Goal: Use online tool/utility: Utilize a website feature to perform a specific function

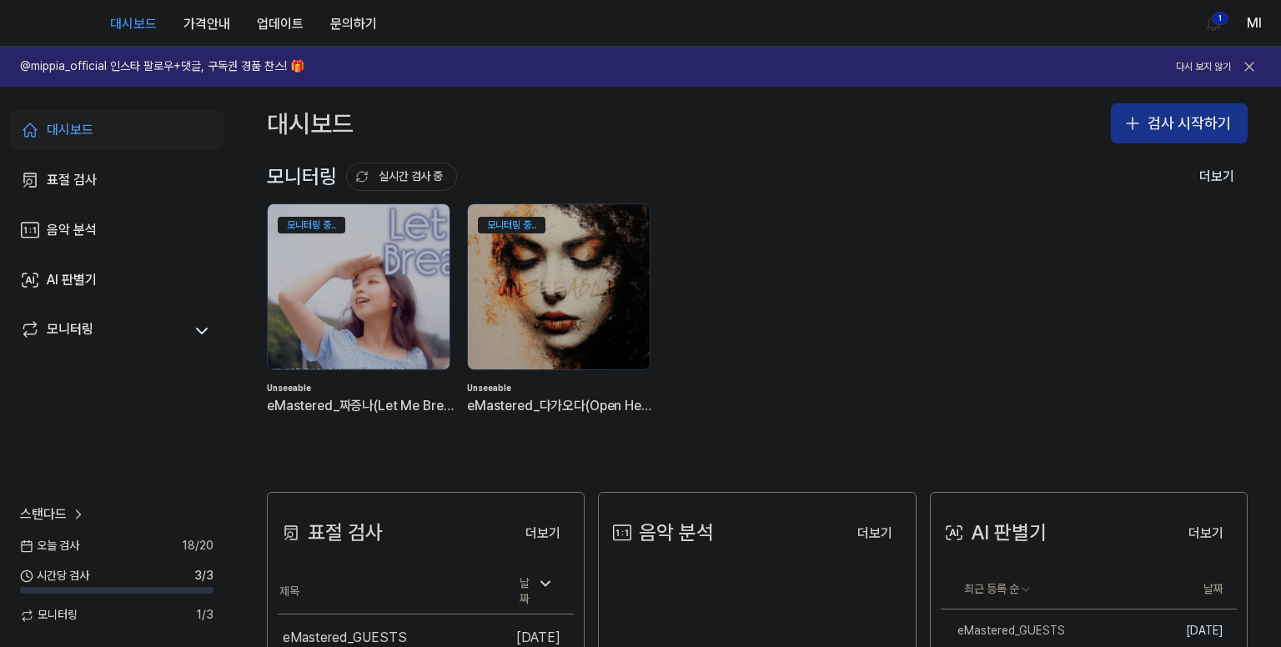
click at [1143, 125] on button "검사 시작하기" at bounding box center [1179, 123] width 137 height 40
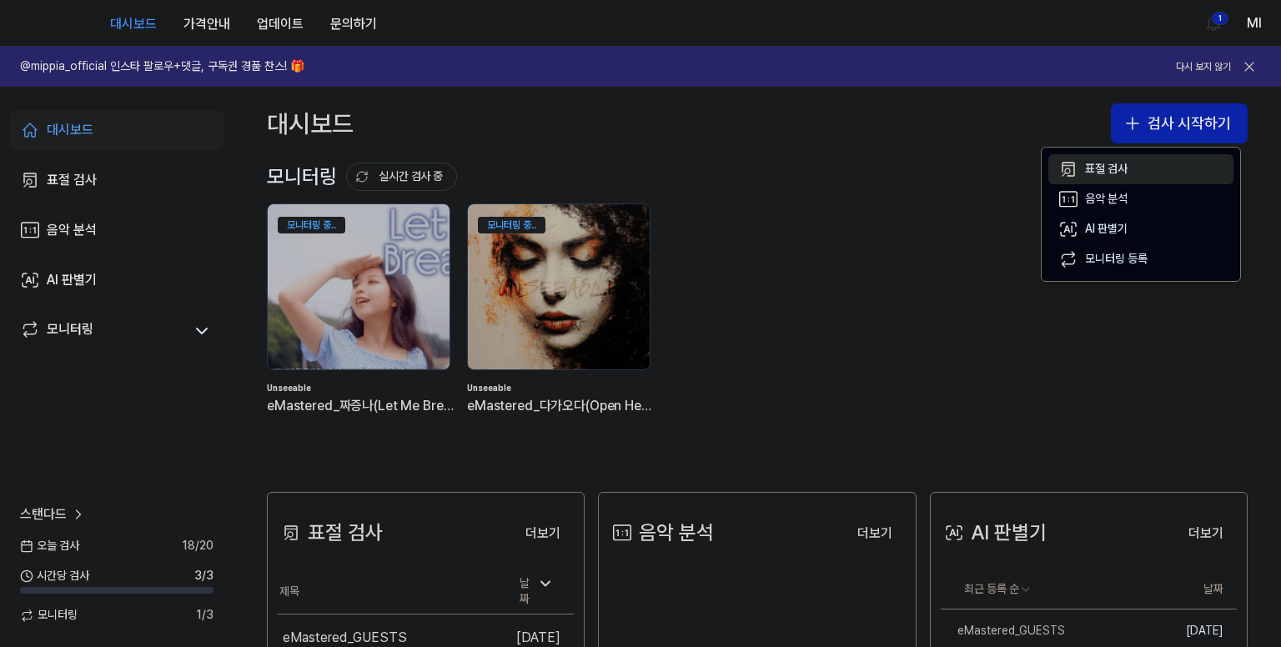
click at [1126, 174] on div "표절 검사" at bounding box center [1106, 169] width 43 height 17
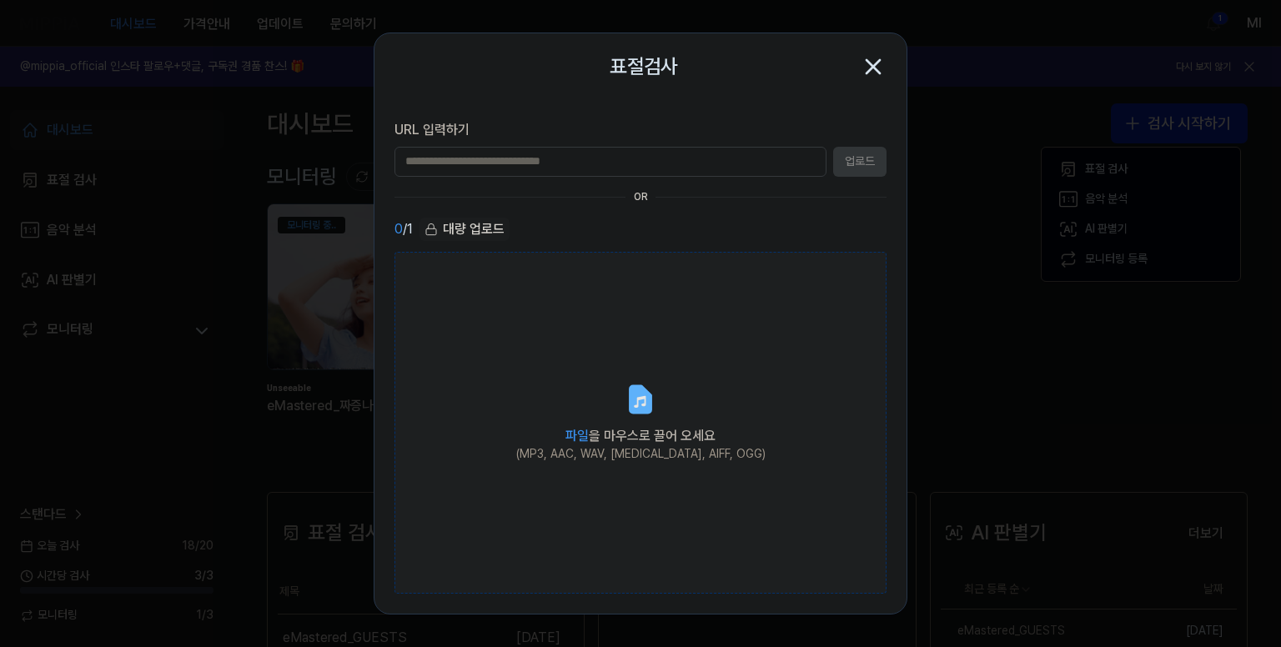
click at [627, 415] on icon at bounding box center [640, 399] width 33 height 33
click at [0, 0] on input "파일 을 마우스로 끌어 오세요 (MP3, AAC, WAV, [MEDICAL_DATA], AIFF, OGG)" at bounding box center [0, 0] width 0 height 0
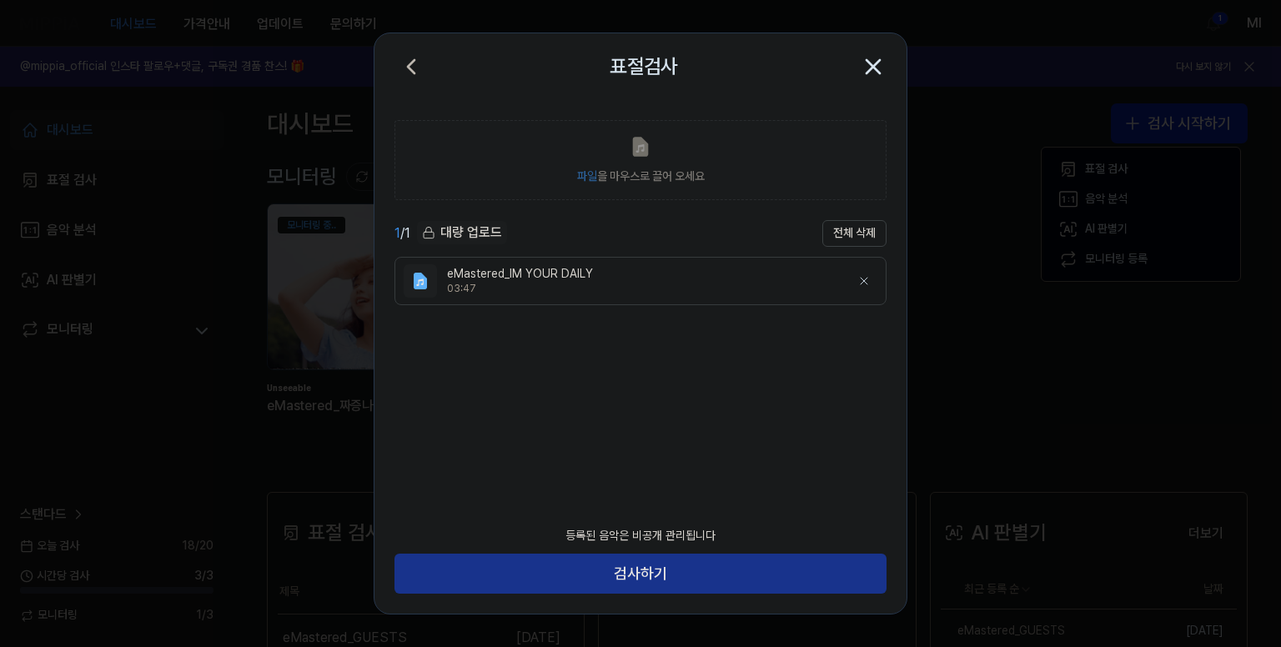
click at [708, 585] on button "검사하기" at bounding box center [640, 574] width 492 height 40
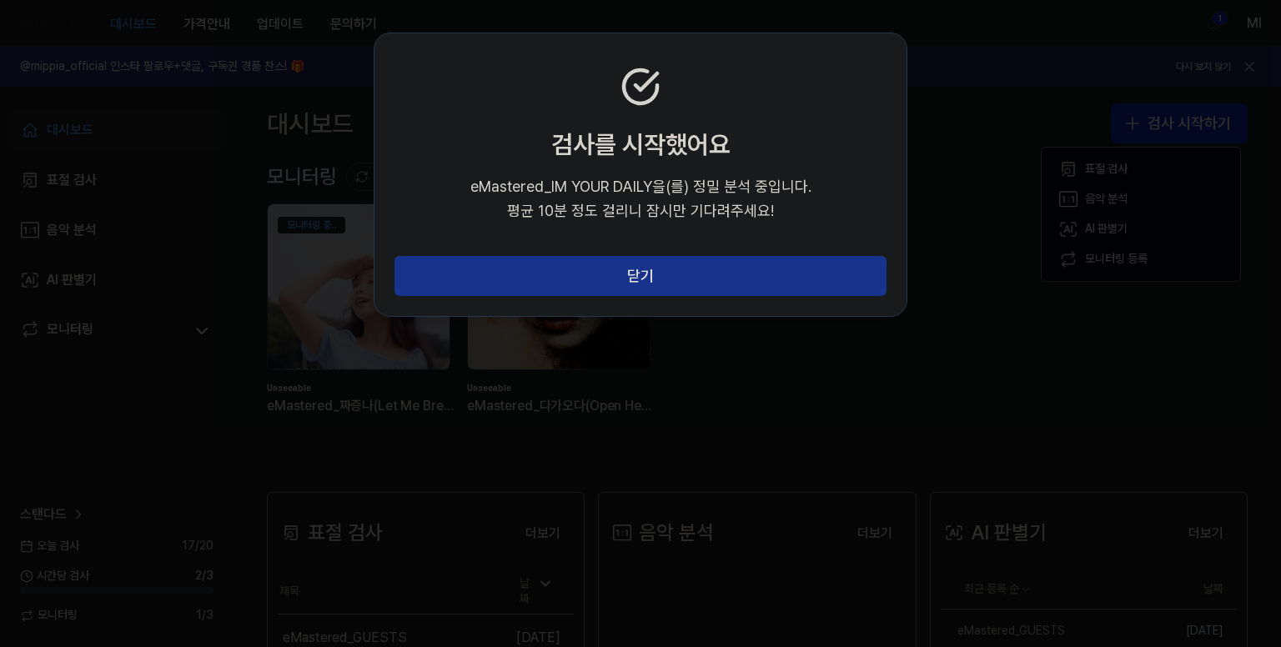
click at [669, 278] on button "닫기" at bounding box center [640, 276] width 492 height 40
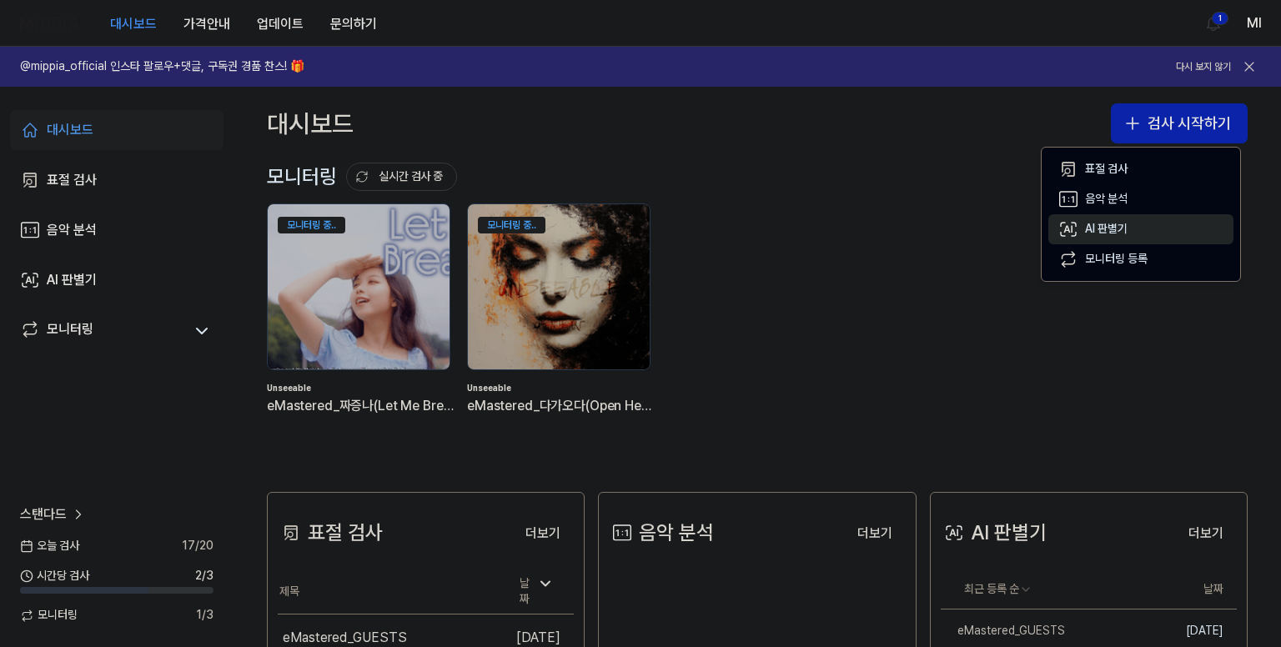
click at [1111, 228] on div "AI 판별기" at bounding box center [1106, 229] width 43 height 17
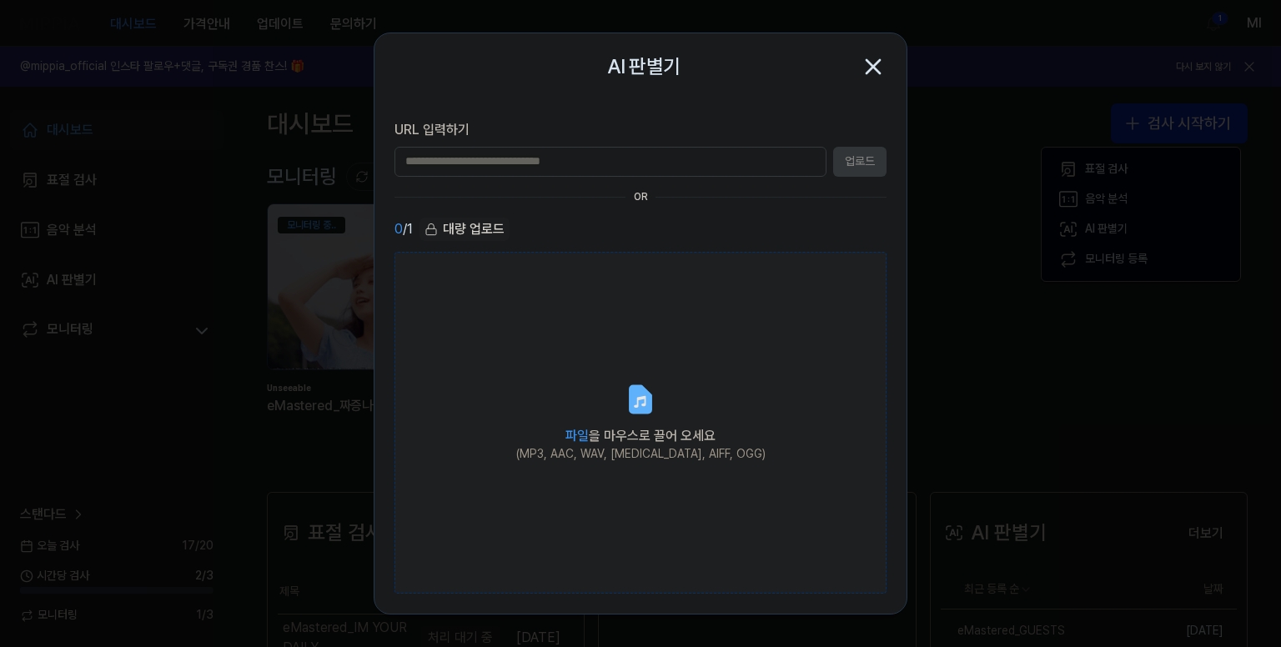
click at [619, 441] on span "파일 을 마우스로 끌어 오세요" at bounding box center [640, 436] width 150 height 16
click at [0, 0] on input "파일 을 마우스로 끌어 오세요 (MP3, AAC, WAV, [MEDICAL_DATA], AIFF, OGG)" at bounding box center [0, 0] width 0 height 0
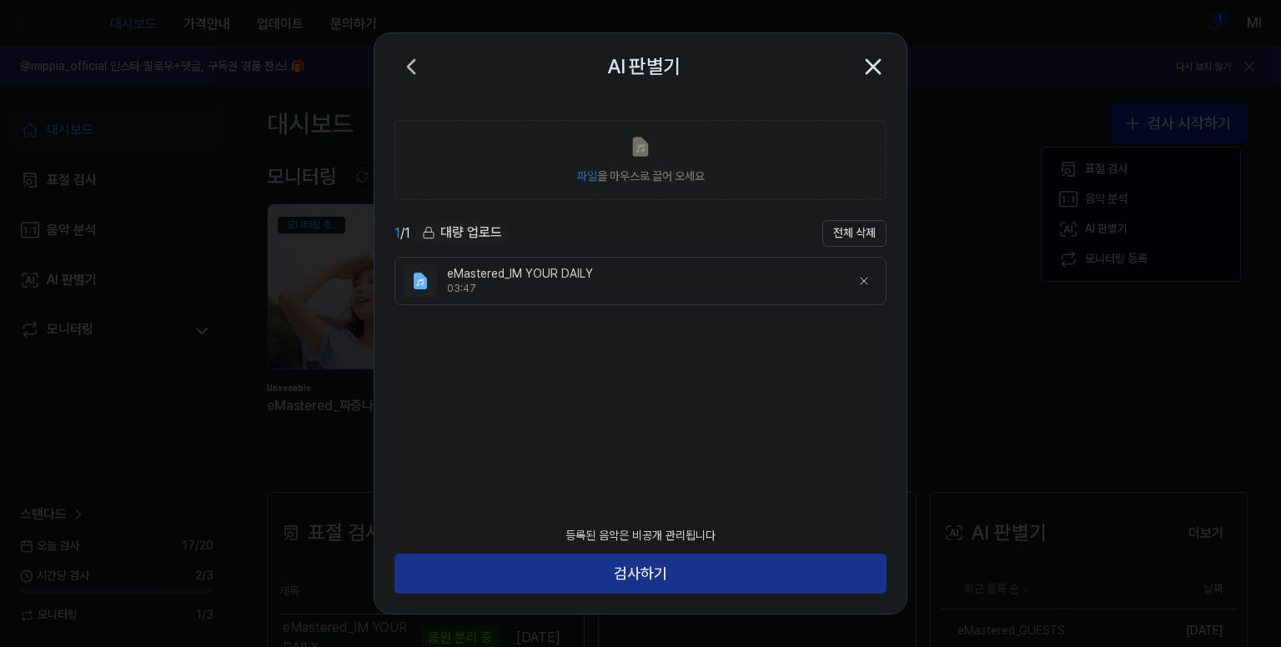
click at [787, 577] on button "검사하기" at bounding box center [640, 574] width 492 height 40
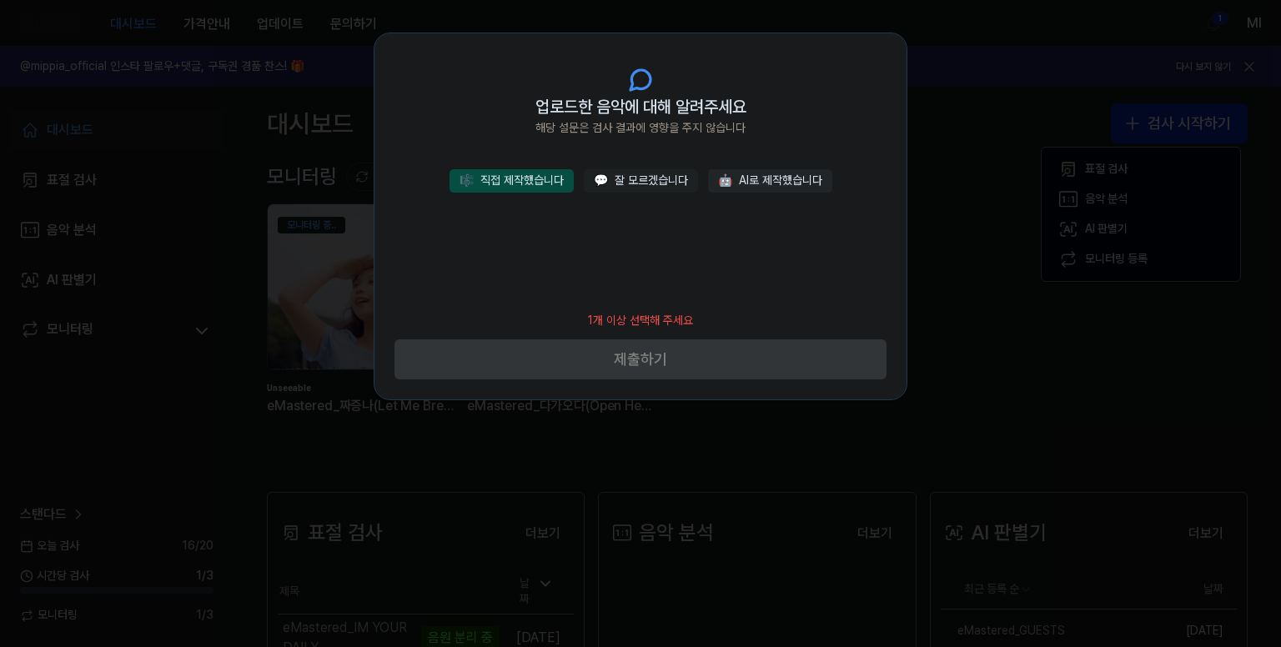
click at [537, 179] on button "🎼 직접 제작했습니다" at bounding box center [511, 180] width 124 height 23
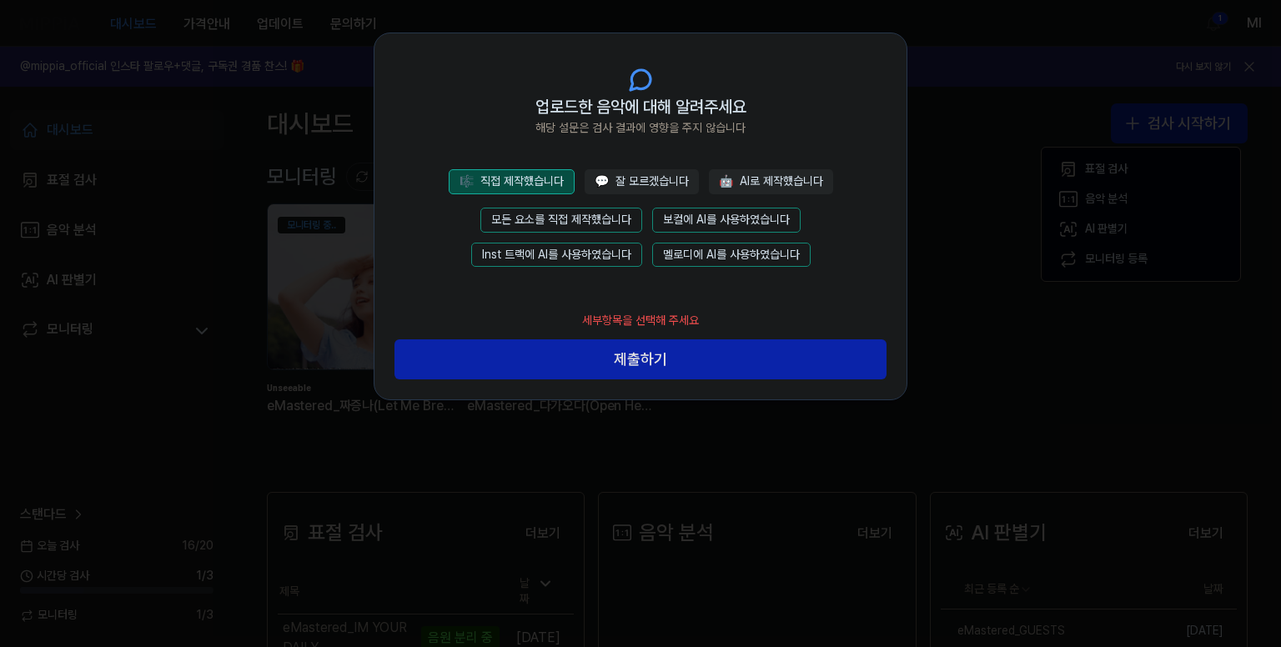
click at [569, 215] on button "모든 요소를 직접 제작했습니다" at bounding box center [561, 220] width 162 height 25
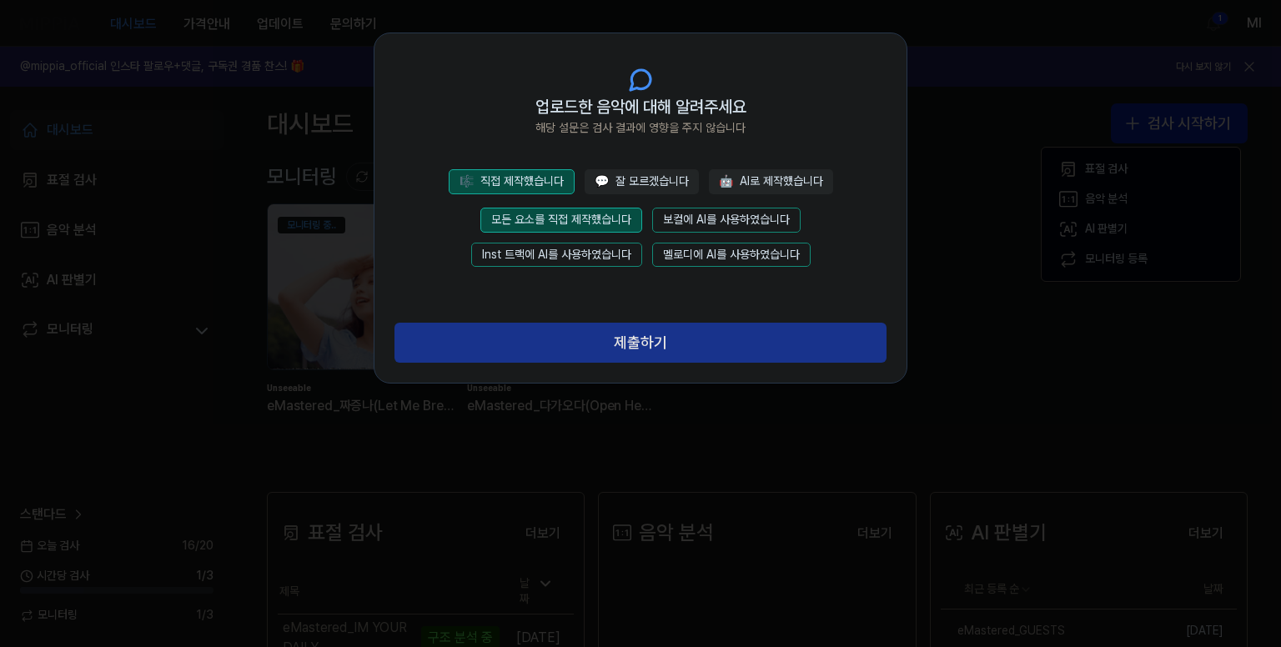
click at [634, 339] on button "제출하기" at bounding box center [640, 343] width 492 height 40
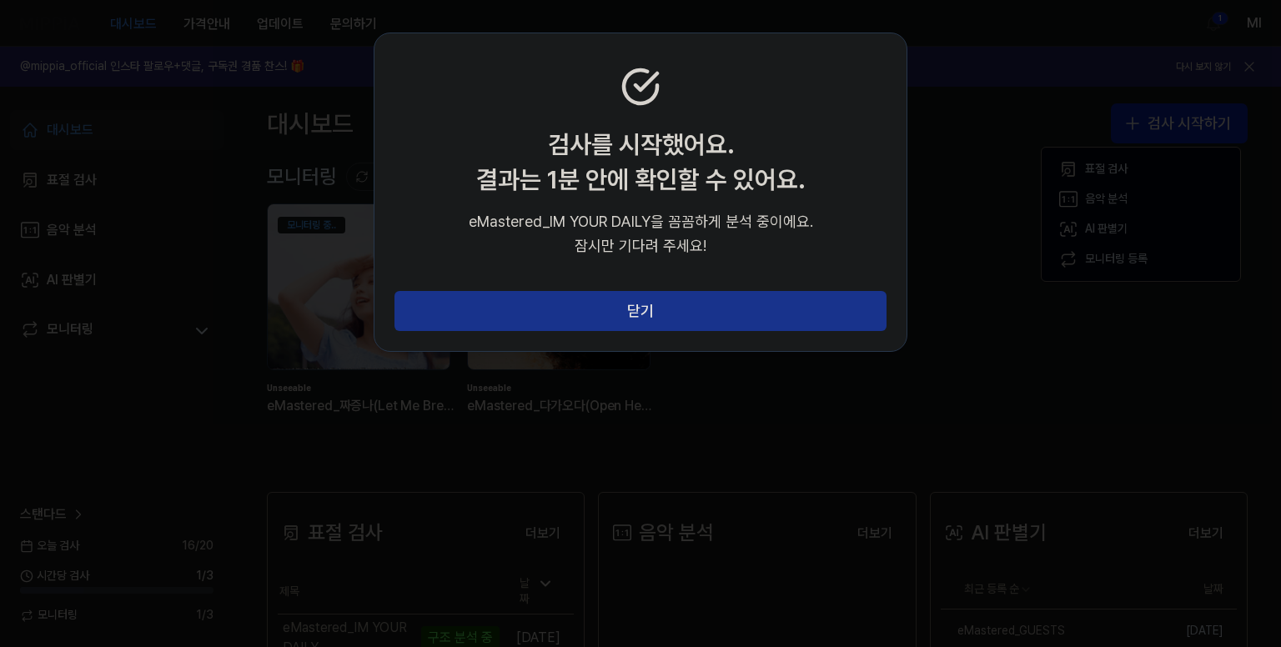
click at [644, 308] on button "닫기" at bounding box center [640, 311] width 492 height 40
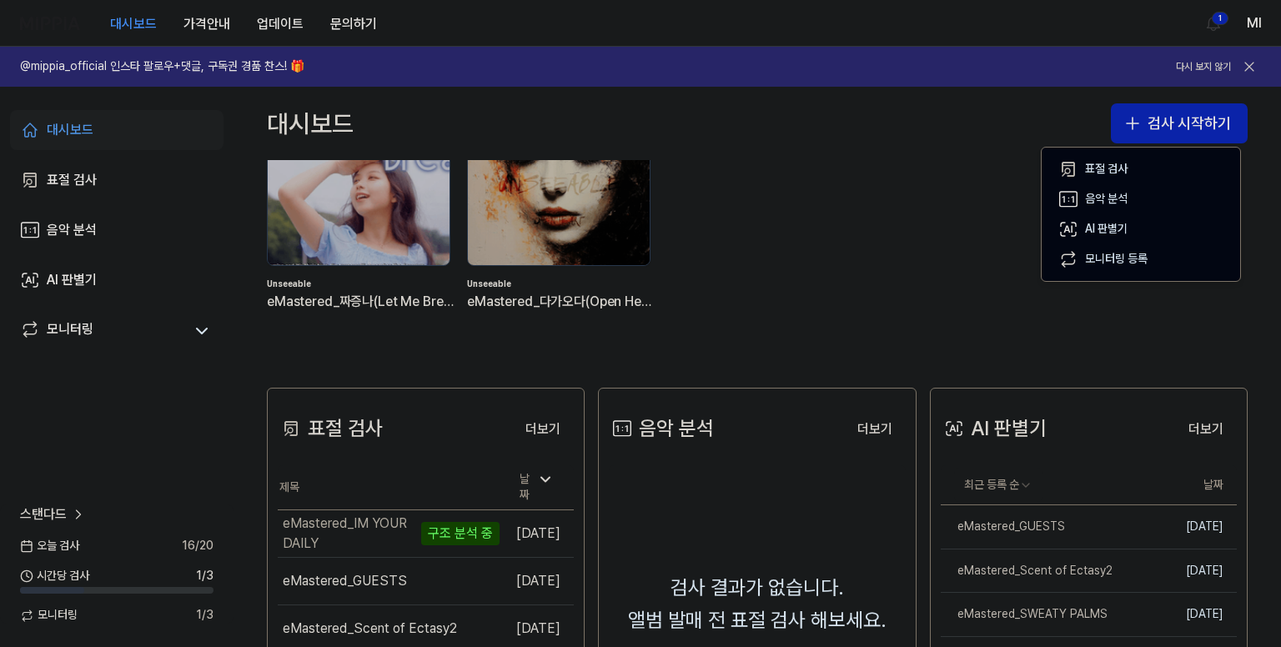
scroll to position [334, 0]
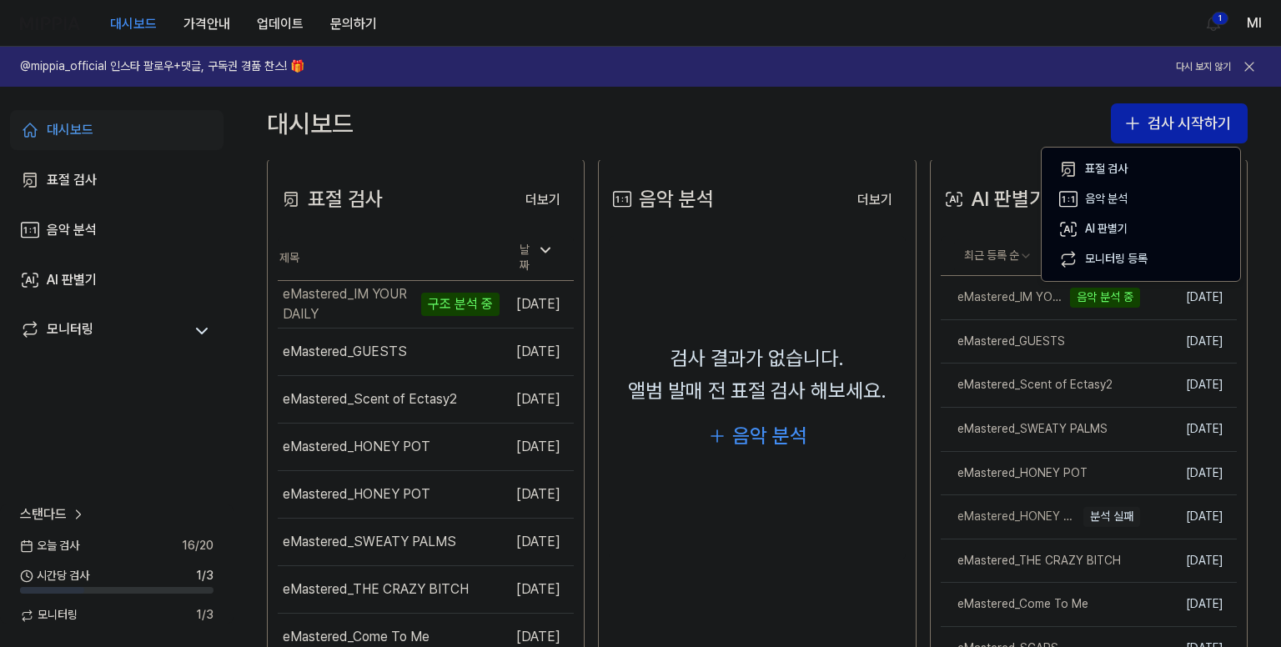
click at [874, 118] on div "대시보드 검사 시작하기" at bounding box center [756, 123] width 1047 height 73
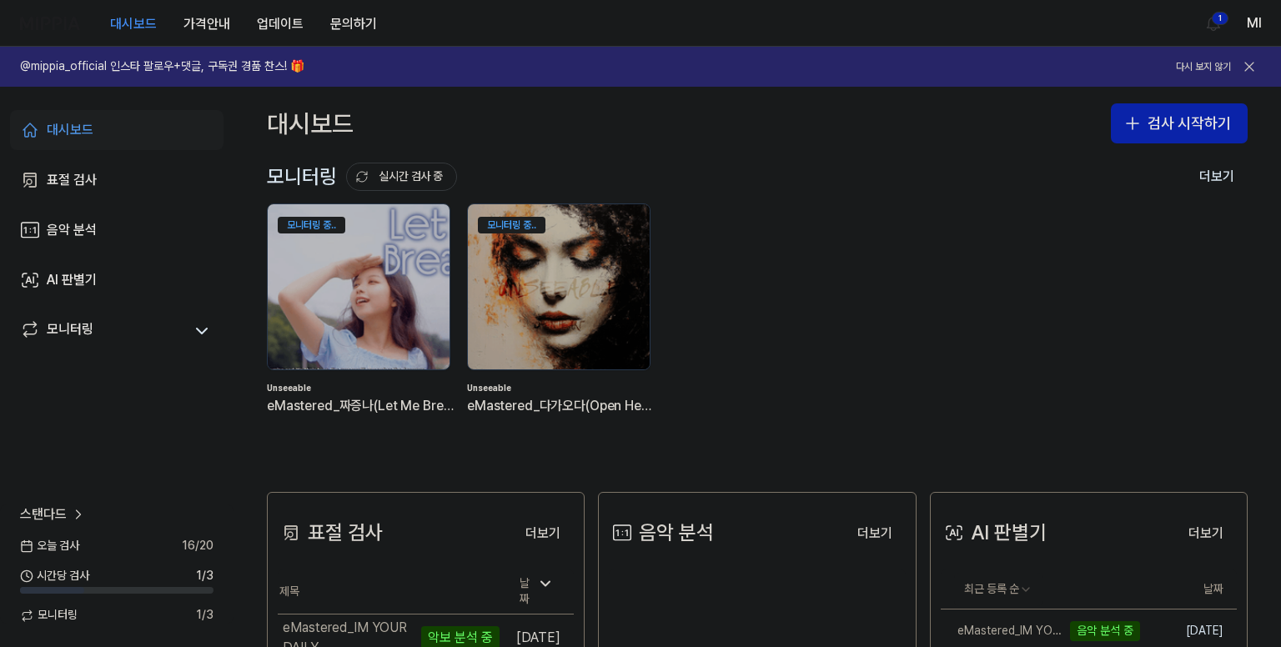
scroll to position [250, 0]
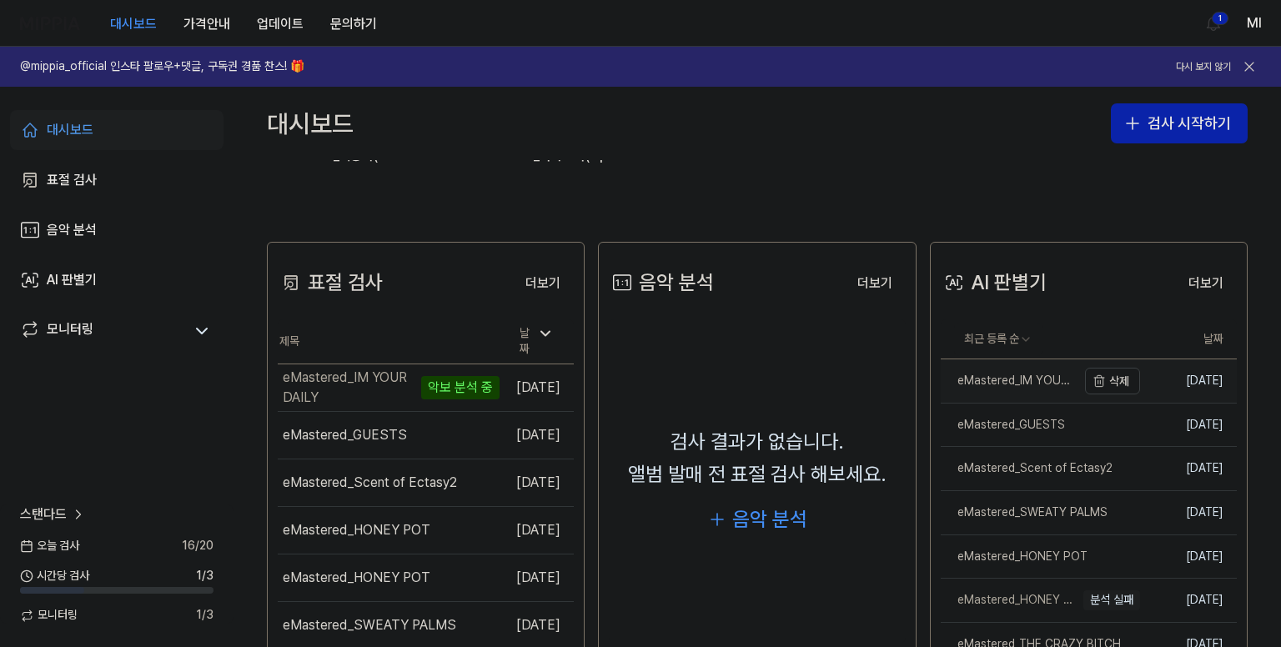
click at [1007, 376] on div "eMastered_IM YOUR DAILY" at bounding box center [1009, 381] width 136 height 17
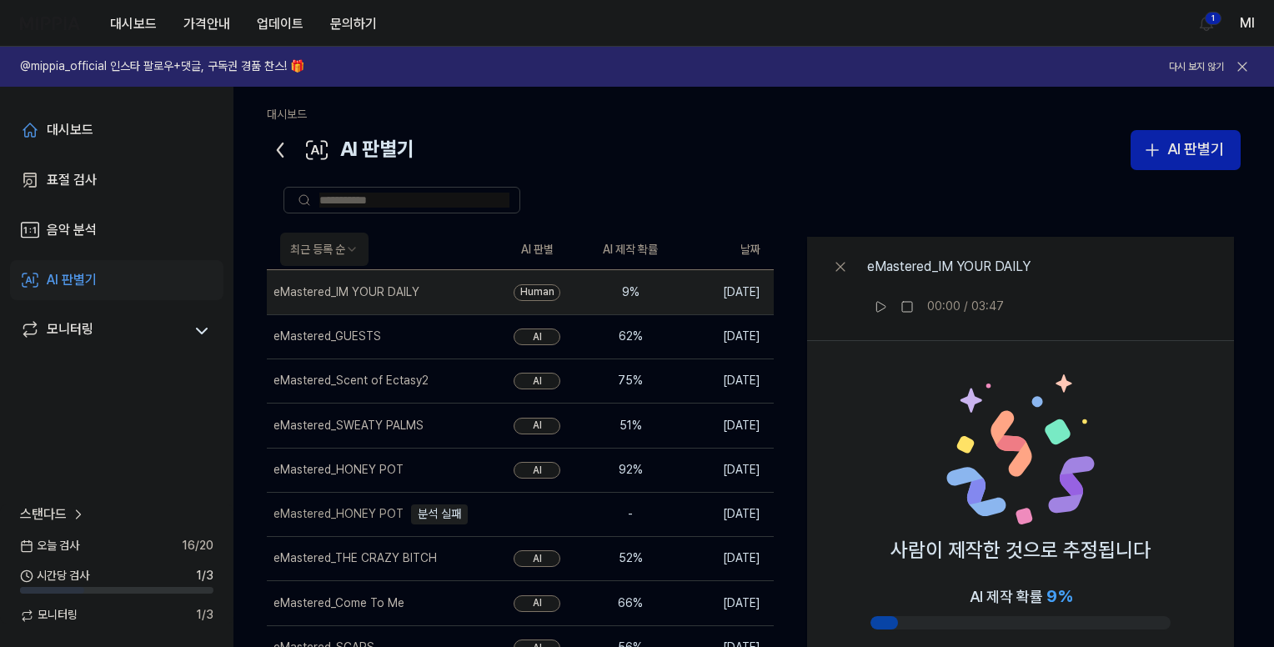
click at [277, 145] on icon at bounding box center [280, 150] width 27 height 27
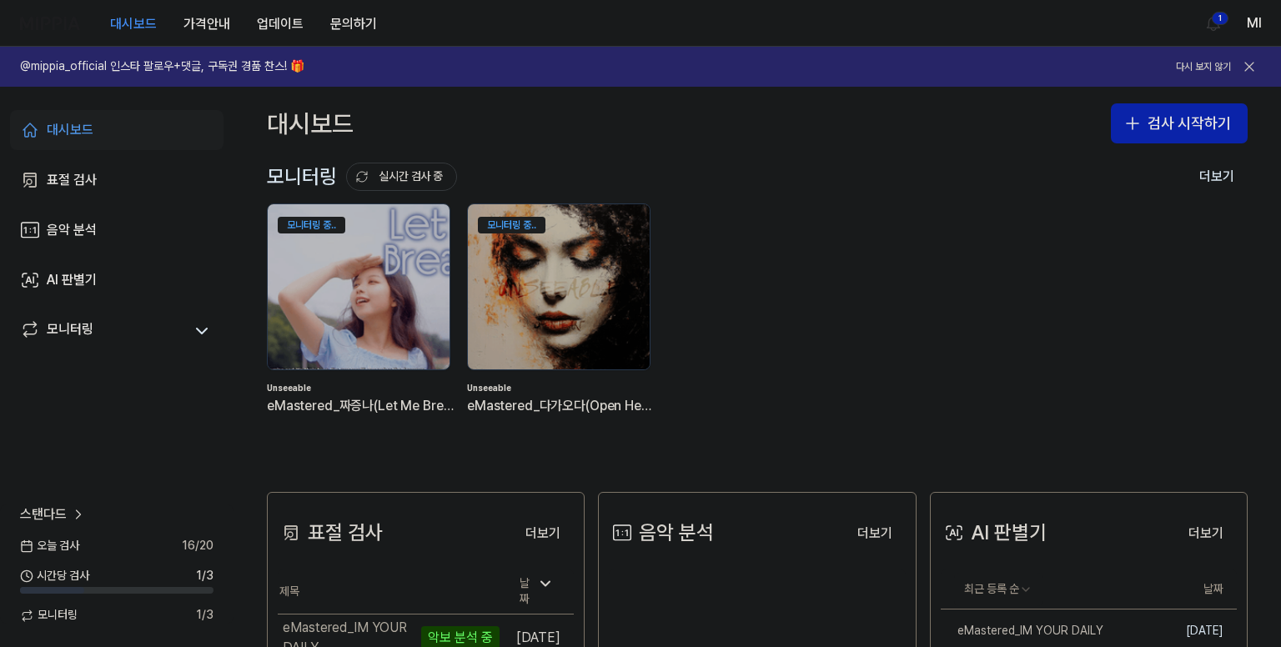
scroll to position [167, 0]
